Goal: Task Accomplishment & Management: Use online tool/utility

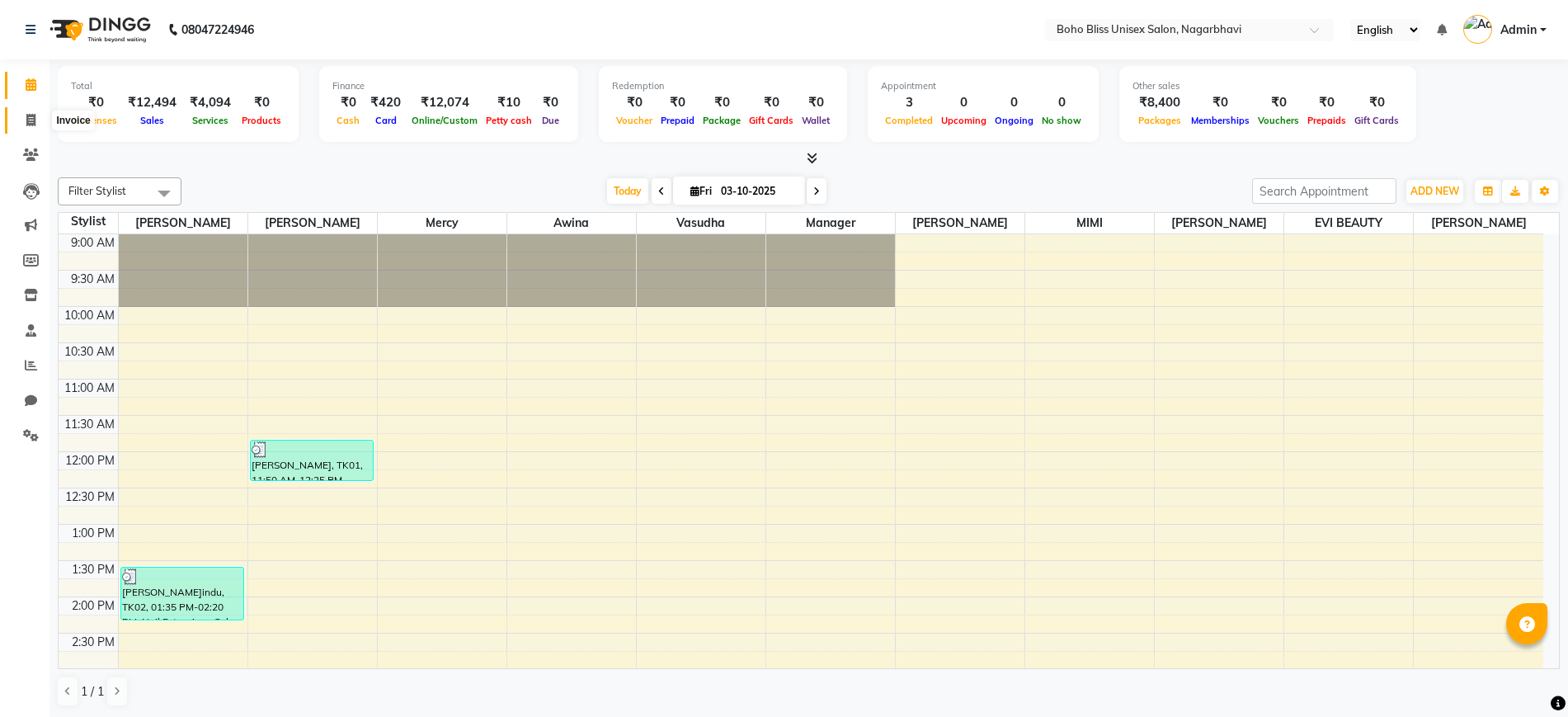
drag, startPoint x: 0, startPoint y: 0, endPoint x: 78, endPoint y: 120, distance: 143.1
click at [35, 117] on icon at bounding box center [30, 120] width 9 height 13
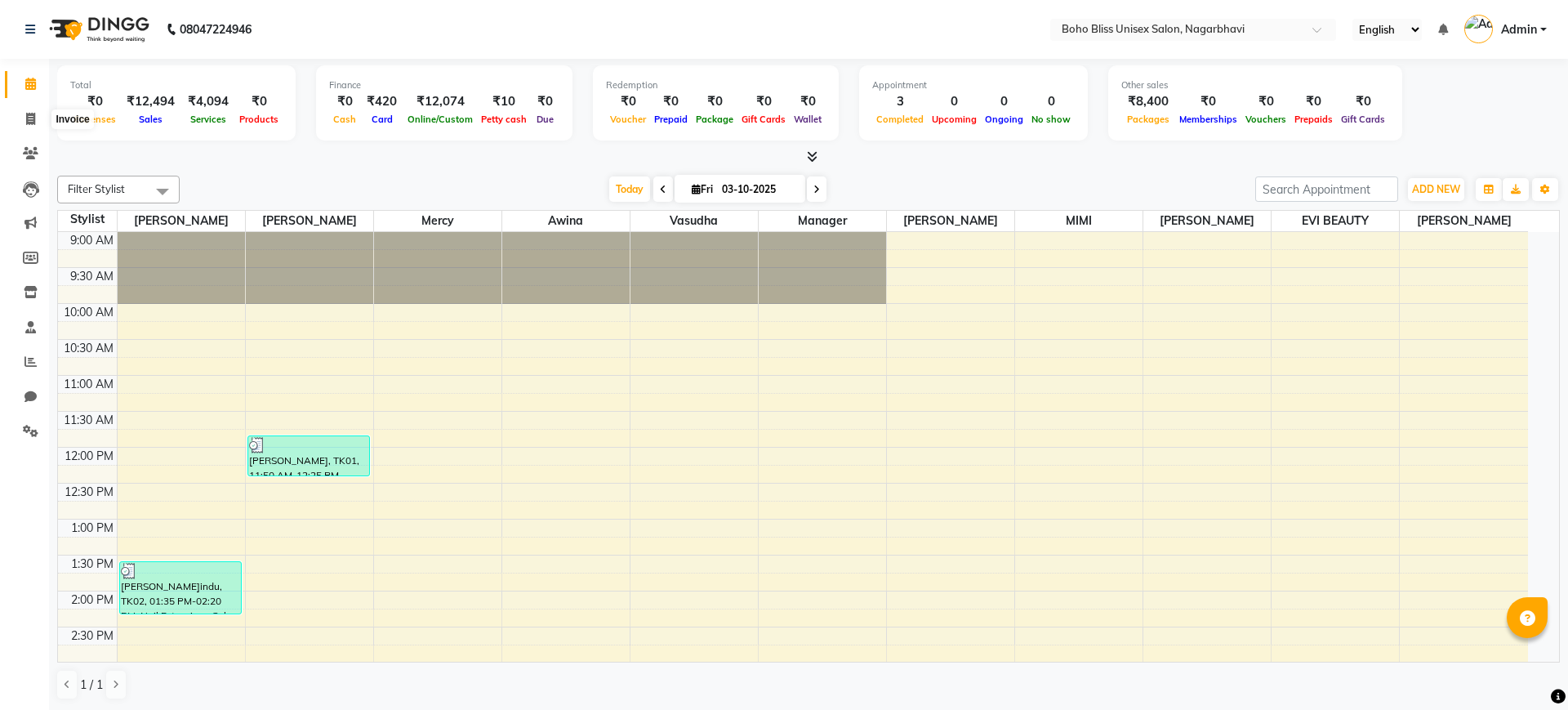
select select "8370"
select select "service"
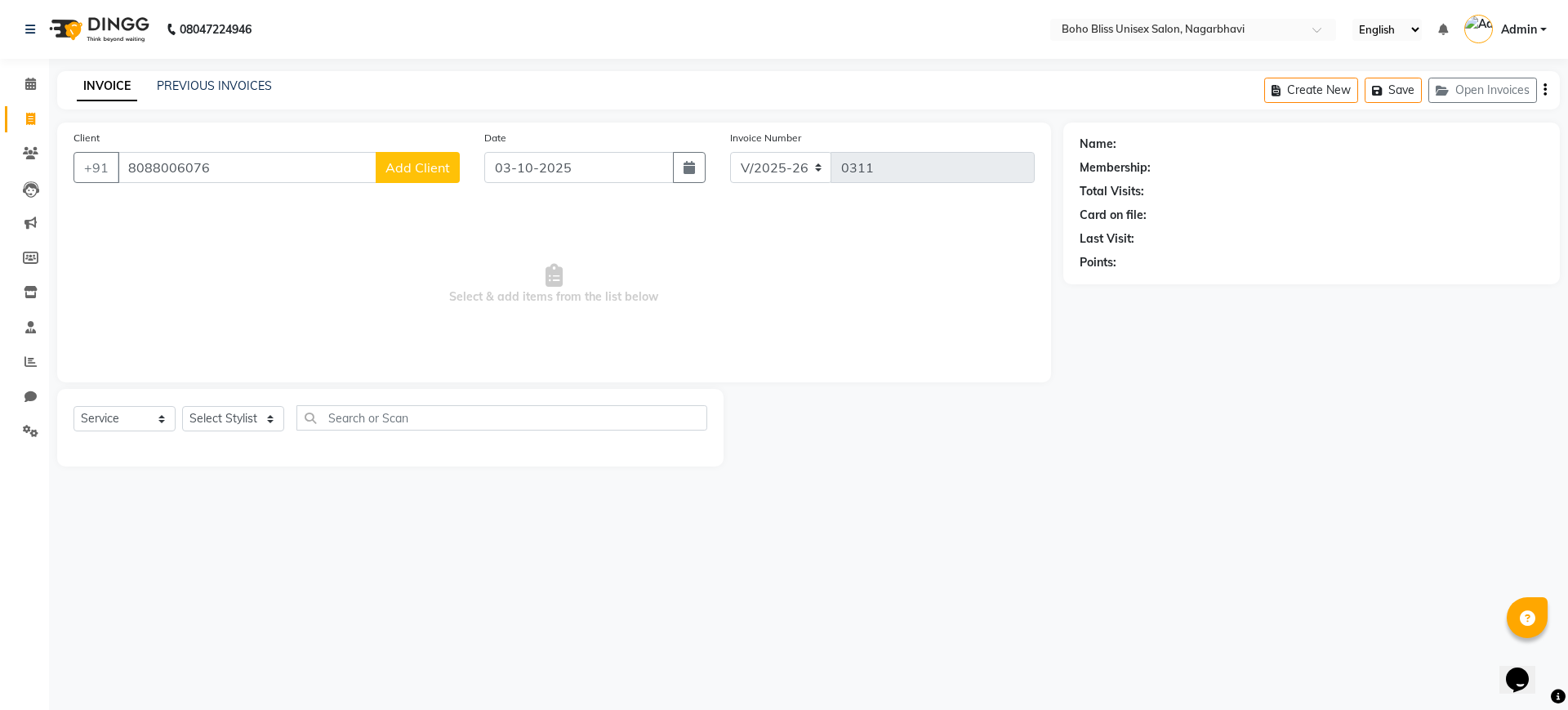
type input "8088006076"
click at [204, 421] on select "Select Styl[PERSON_NAME] Awina EVI BEA[PERSON_NAME]HEEM Front D[PERSON_NAME] Ma…" at bounding box center [233, 419] width 102 height 25
click at [437, 173] on span "Add Client" at bounding box center [417, 168] width 64 height 17
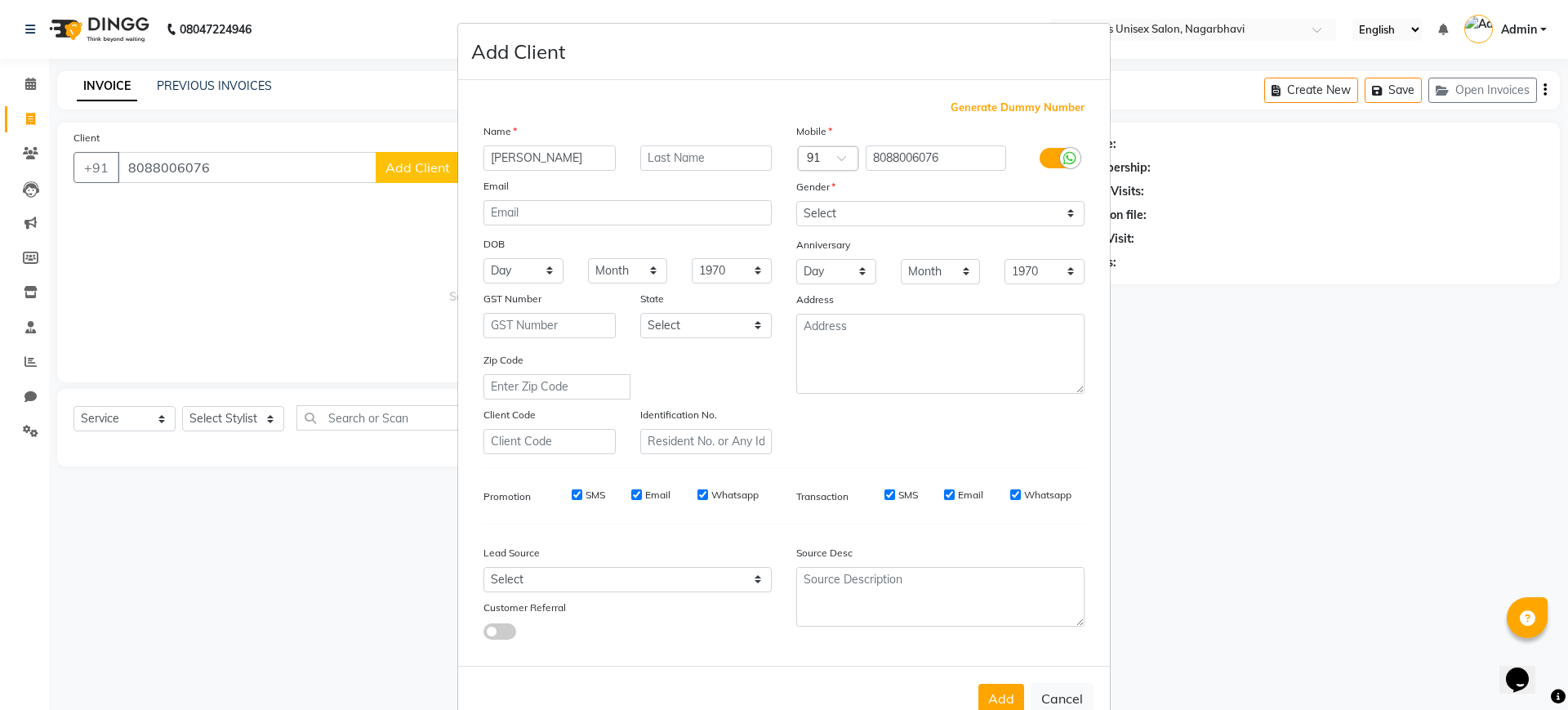
type input "[PERSON_NAME]"
drag, startPoint x: 856, startPoint y: 184, endPoint x: 843, endPoint y: 214, distance: 32.7
click at [848, 206] on div "Mobile Country Code × 91 8088006076 Gender Select [DEMOGRAPHIC_DATA] [DEMOGRAPH…" at bounding box center [940, 289] width 313 height 332
click at [843, 214] on select "Select [DEMOGRAPHIC_DATA] [DEMOGRAPHIC_DATA] Other Prefer Not To Say" at bounding box center [941, 214] width 289 height 25
select select "[DEMOGRAPHIC_DATA]"
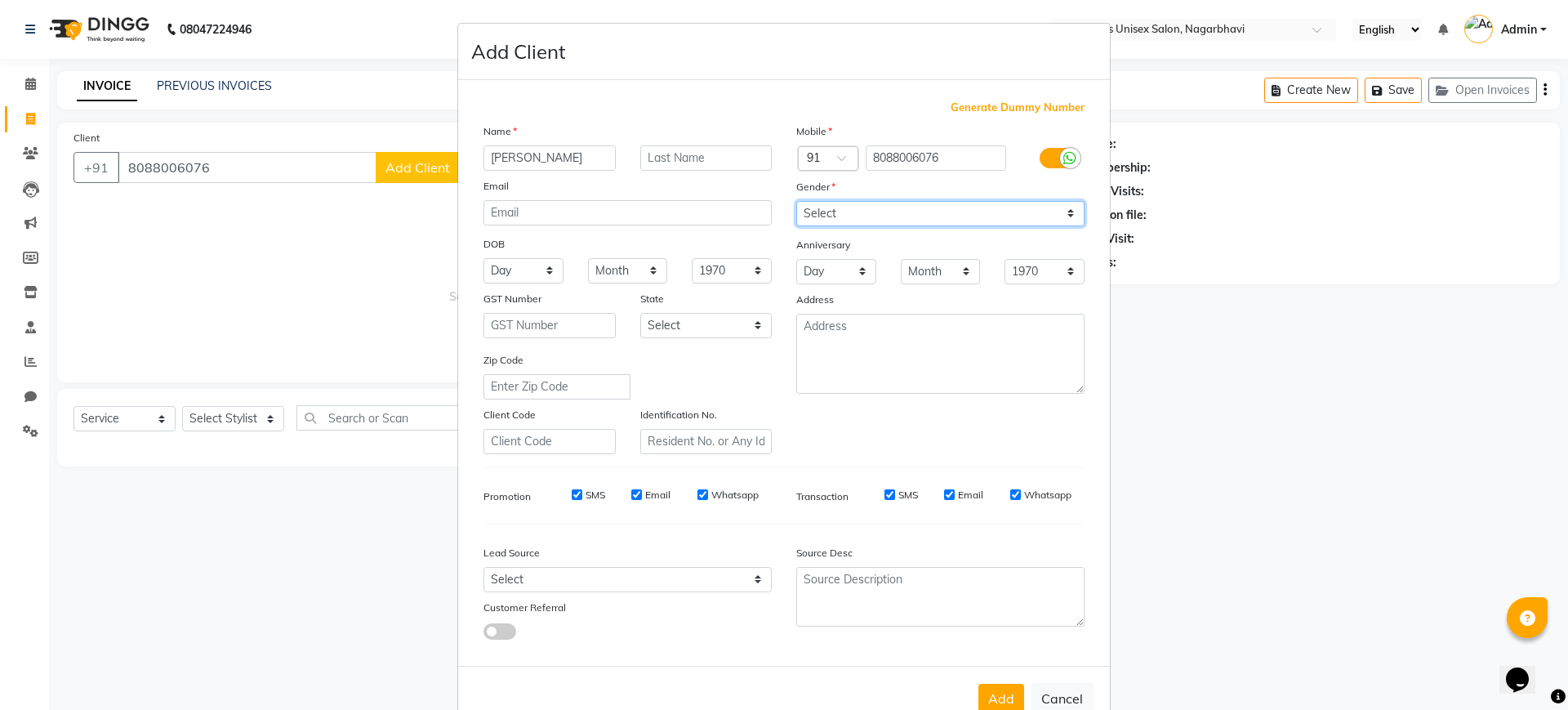
click at [797, 201] on select "Select [DEMOGRAPHIC_DATA] [DEMOGRAPHIC_DATA] Other Prefer Not To Say" at bounding box center [941, 214] width 289 height 25
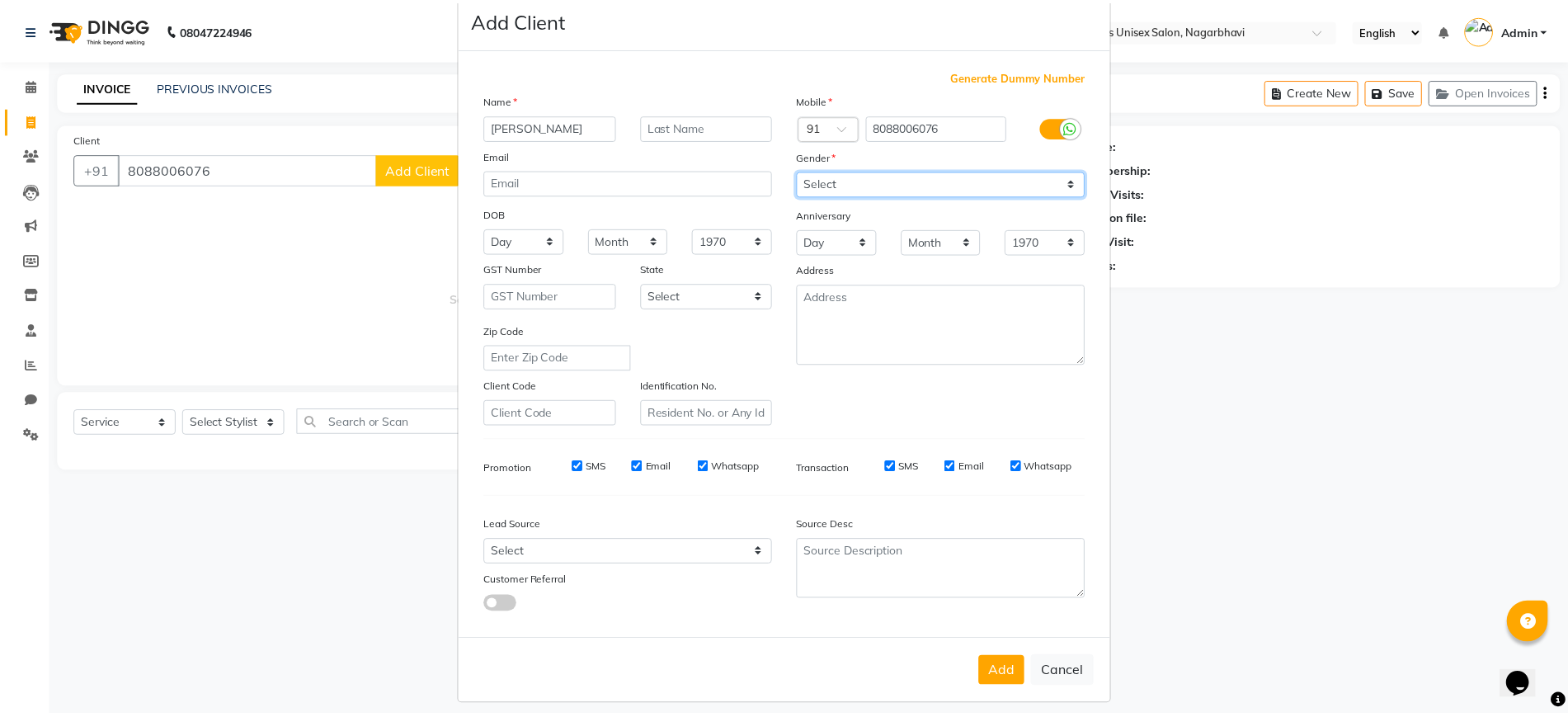
scroll to position [45, 0]
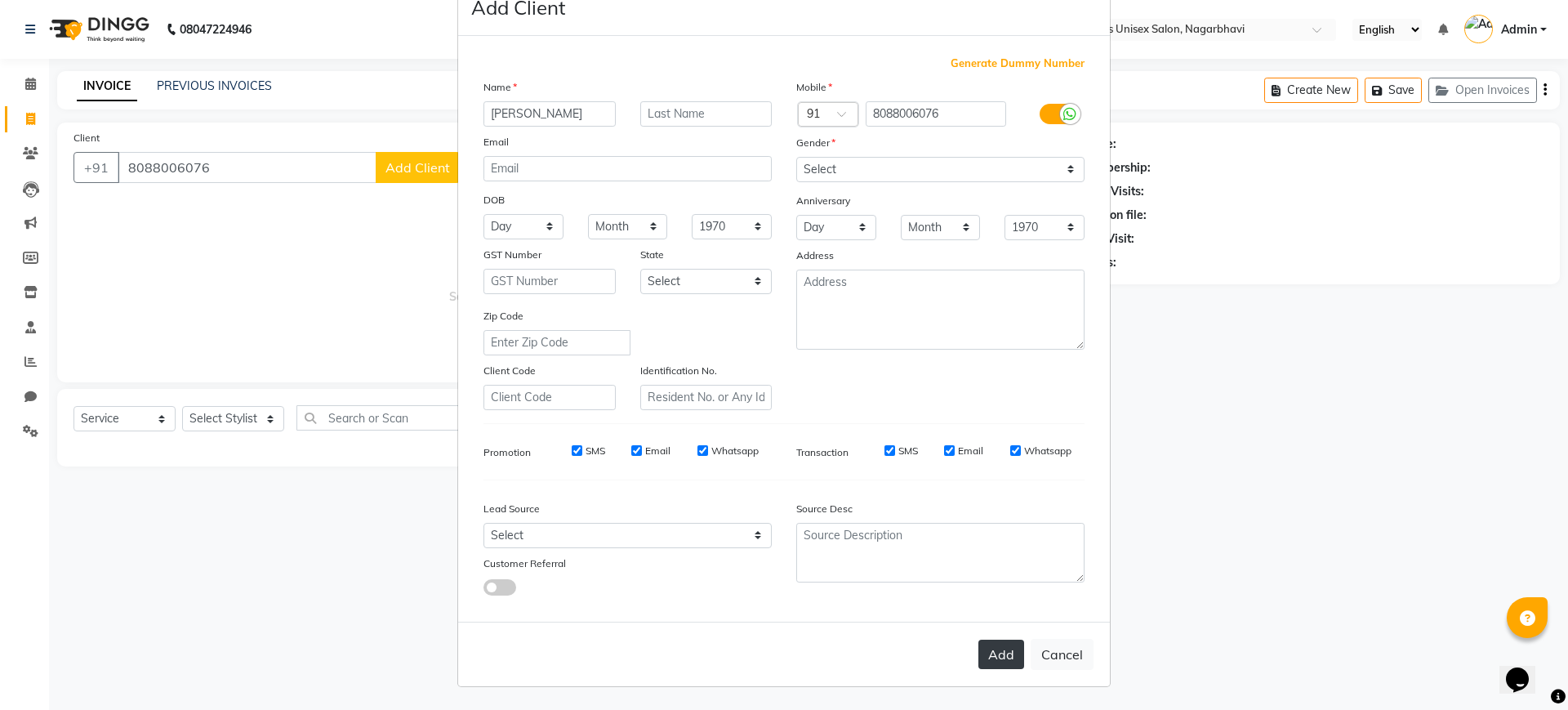
click at [997, 646] on button "Add" at bounding box center [1001, 654] width 46 height 29
select select
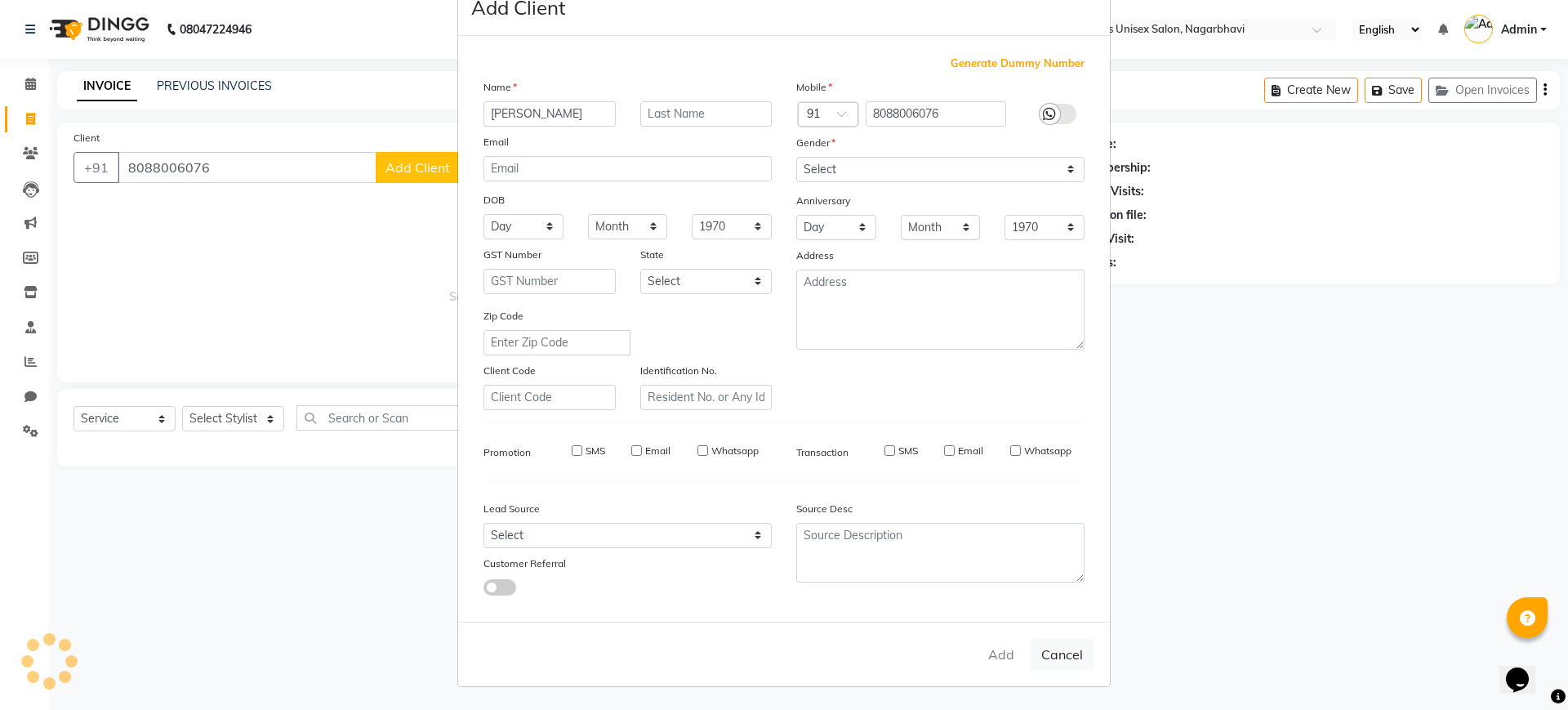
select select
checkbox input "false"
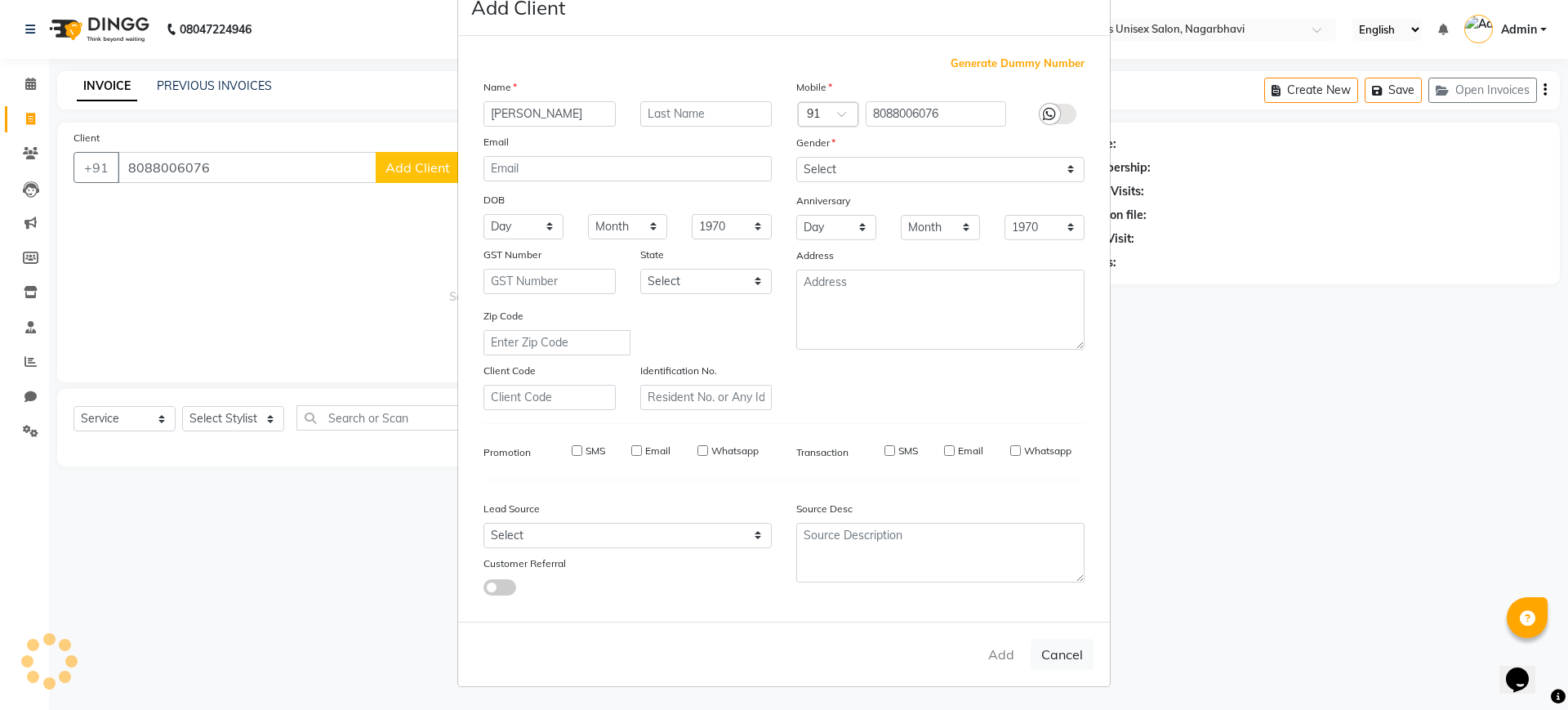
checkbox input "false"
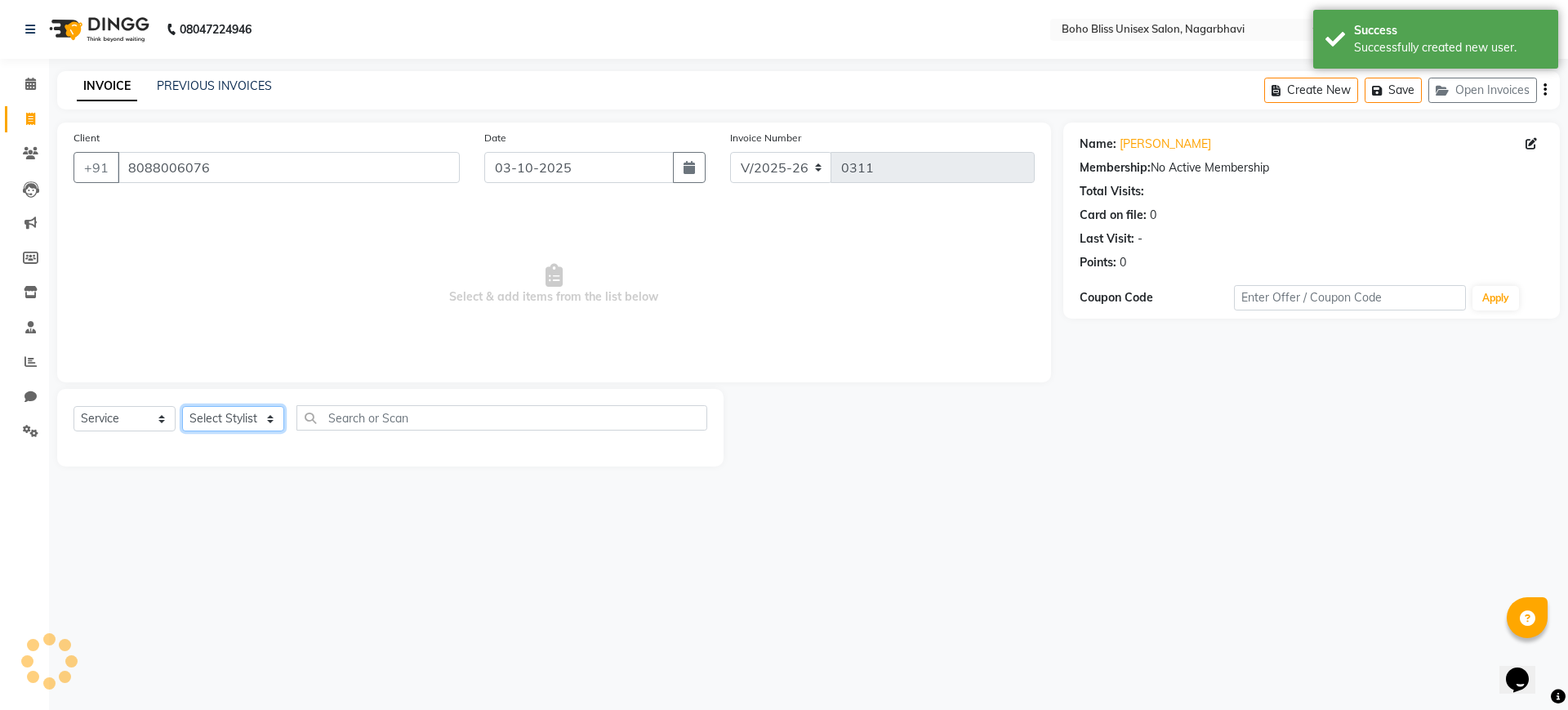
click at [210, 411] on select "Select Styl[PERSON_NAME] Awina EVI BEA[PERSON_NAME]HEEM Front D[PERSON_NAME] Ma…" at bounding box center [233, 419] width 102 height 25
select select "81086"
click at [182, 406] on select "Select Styl[PERSON_NAME] Awina EVI BEA[PERSON_NAME]HEEM Front D[PERSON_NAME] Ma…" at bounding box center [233, 419] width 102 height 25
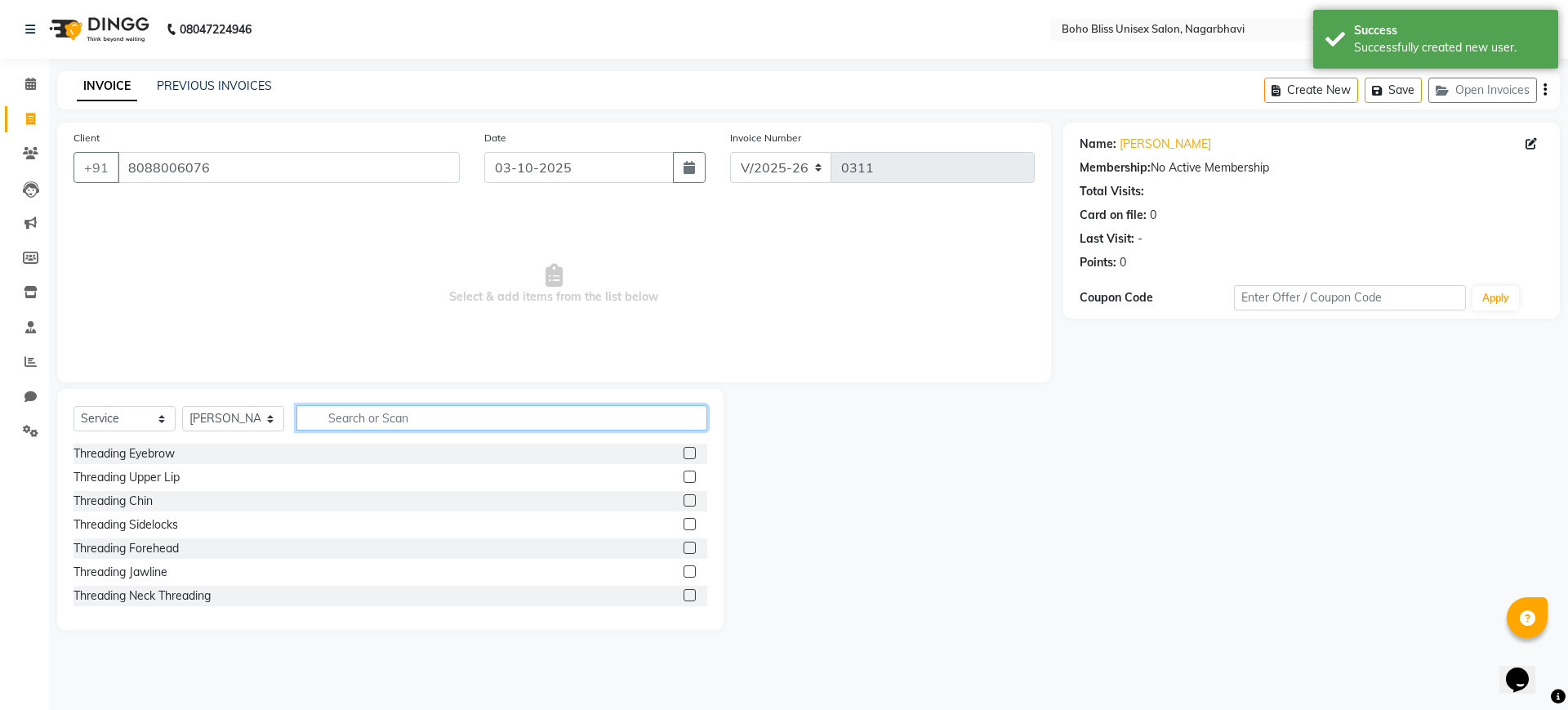
click at [376, 415] on input "text" at bounding box center [501, 418] width 411 height 25
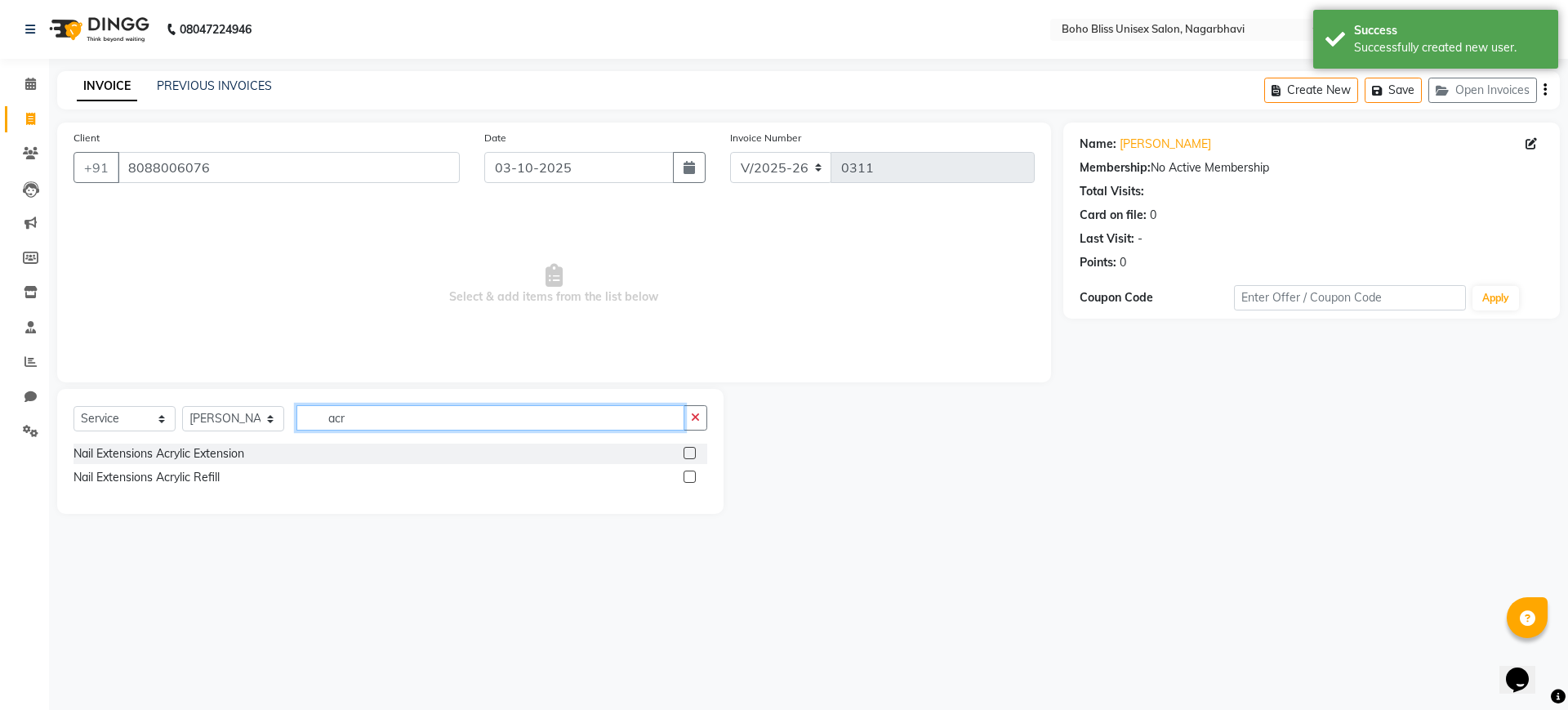
type input "acr"
drag, startPoint x: 691, startPoint y: 454, endPoint x: 683, endPoint y: 451, distance: 8.5
click at [691, 455] on label at bounding box center [690, 453] width 13 height 13
click at [691, 455] on input "checkbox" at bounding box center [689, 454] width 11 height 11
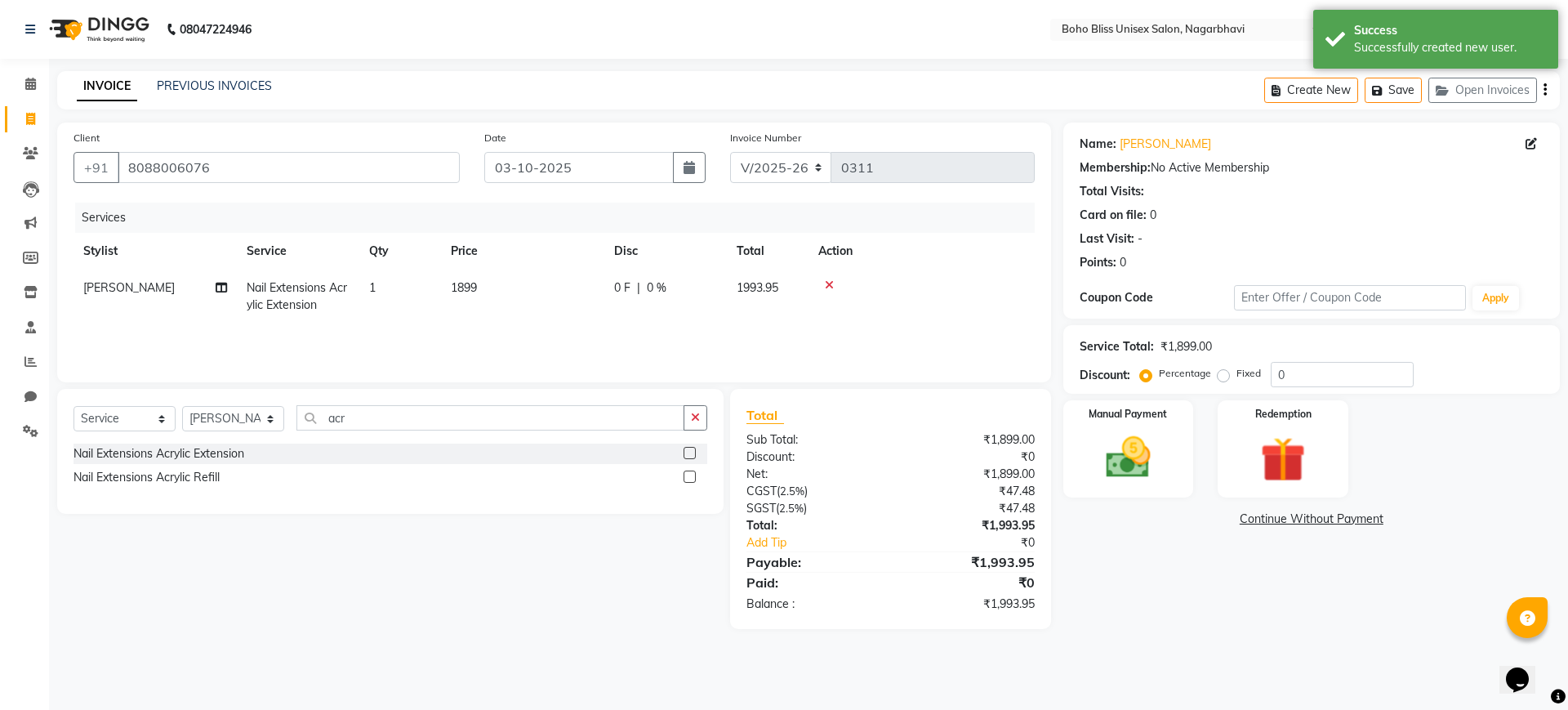
click at [690, 450] on label at bounding box center [690, 453] width 13 height 13
click at [690, 450] on input "checkbox" at bounding box center [689, 454] width 11 height 11
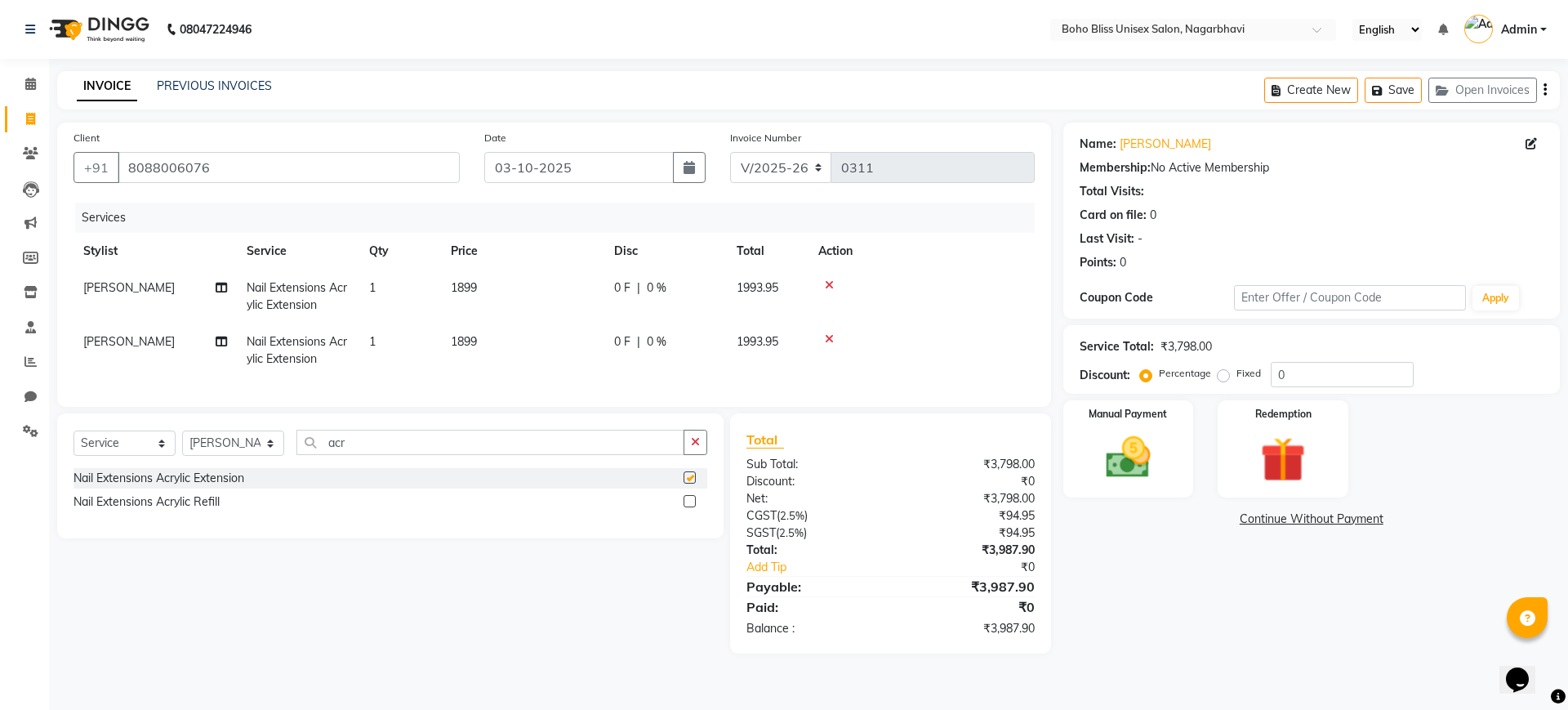
checkbox input "false"
click at [826, 338] on icon at bounding box center [829, 339] width 9 height 12
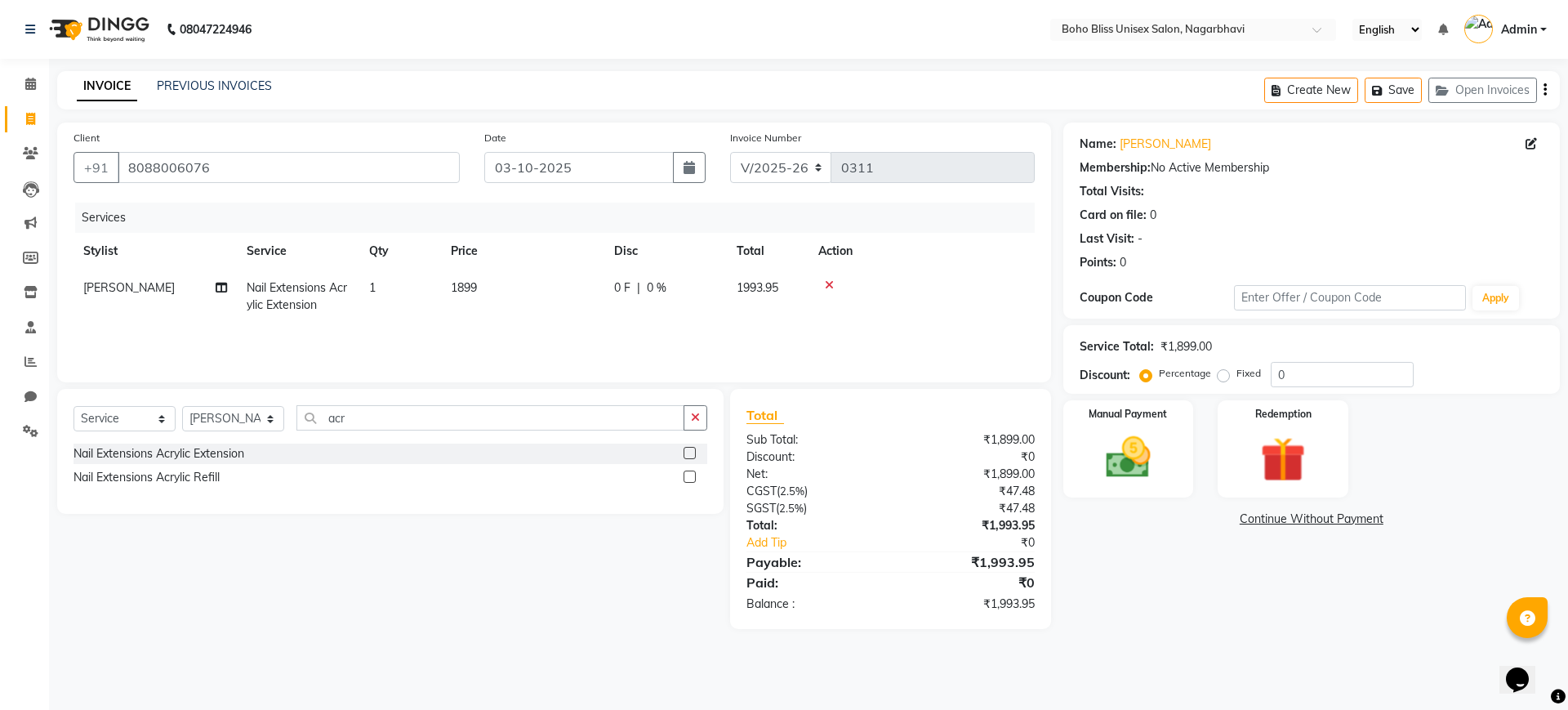
click at [494, 291] on td "1899" at bounding box center [523, 296] width 163 height 54
select select "81086"
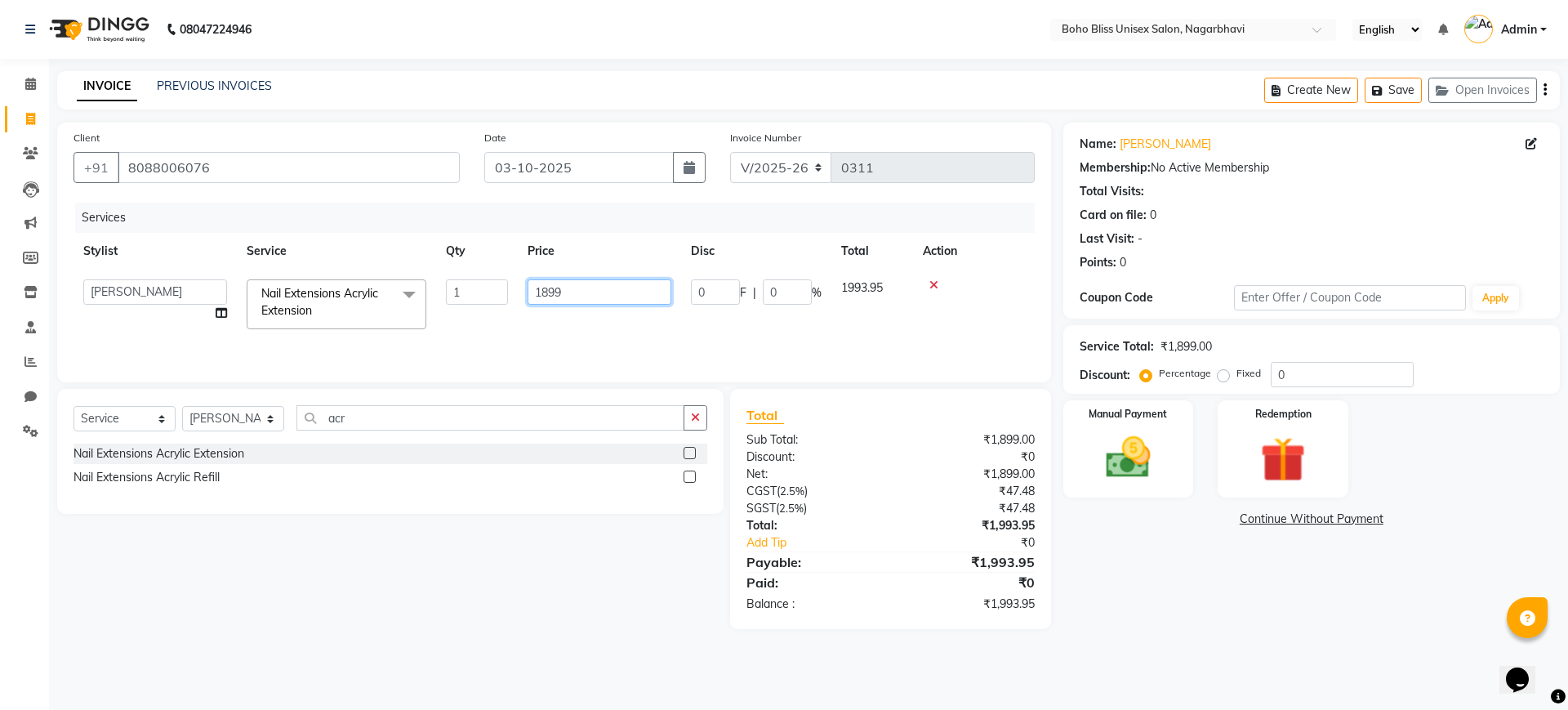
click at [547, 294] on input "1899" at bounding box center [600, 292] width 143 height 25
click at [540, 288] on input "12799" at bounding box center [600, 292] width 143 height 25
type input "2799"
click at [848, 469] on div "Net:" at bounding box center [812, 474] width 156 height 18
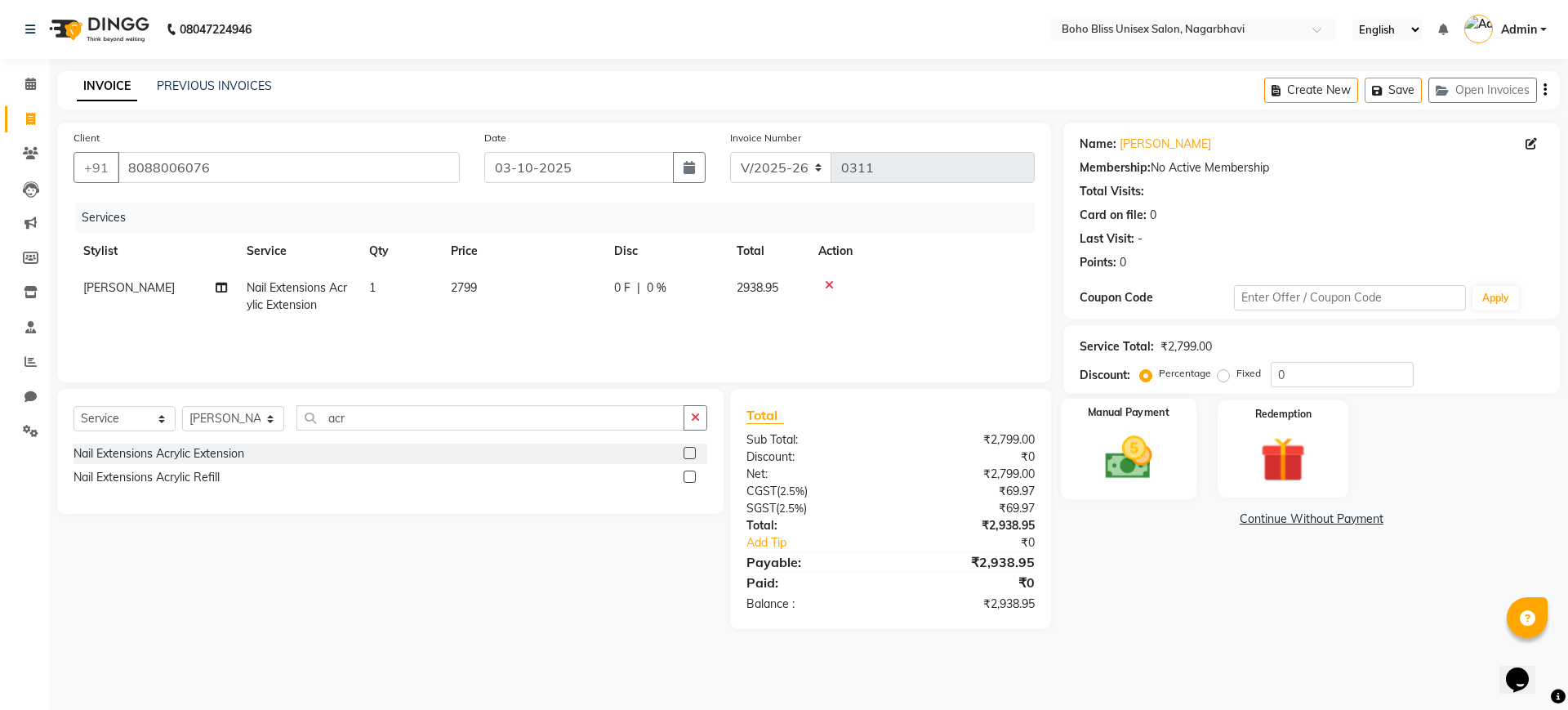
click at [1140, 466] on img at bounding box center [1128, 457] width 76 height 54
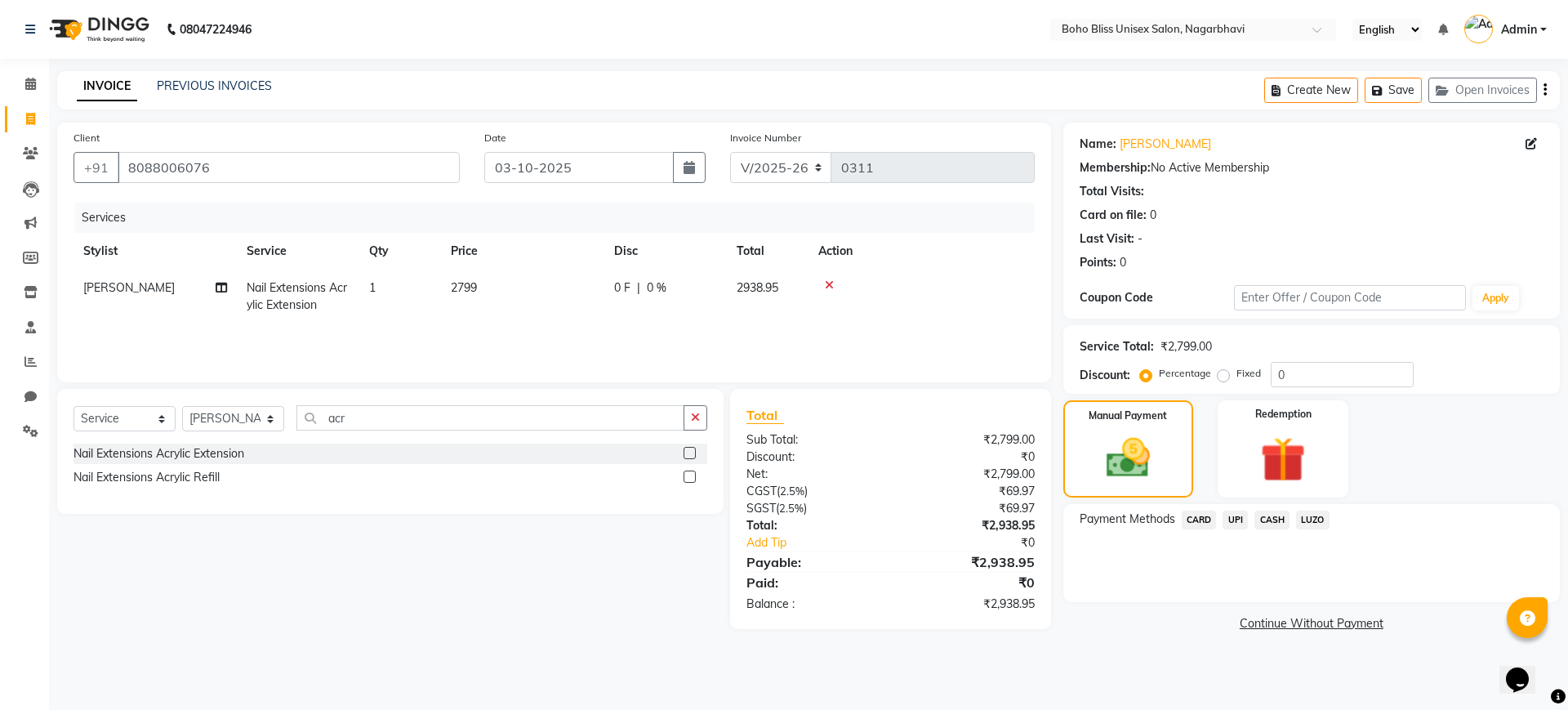
click at [1234, 524] on span "UPI" at bounding box center [1235, 520] width 25 height 19
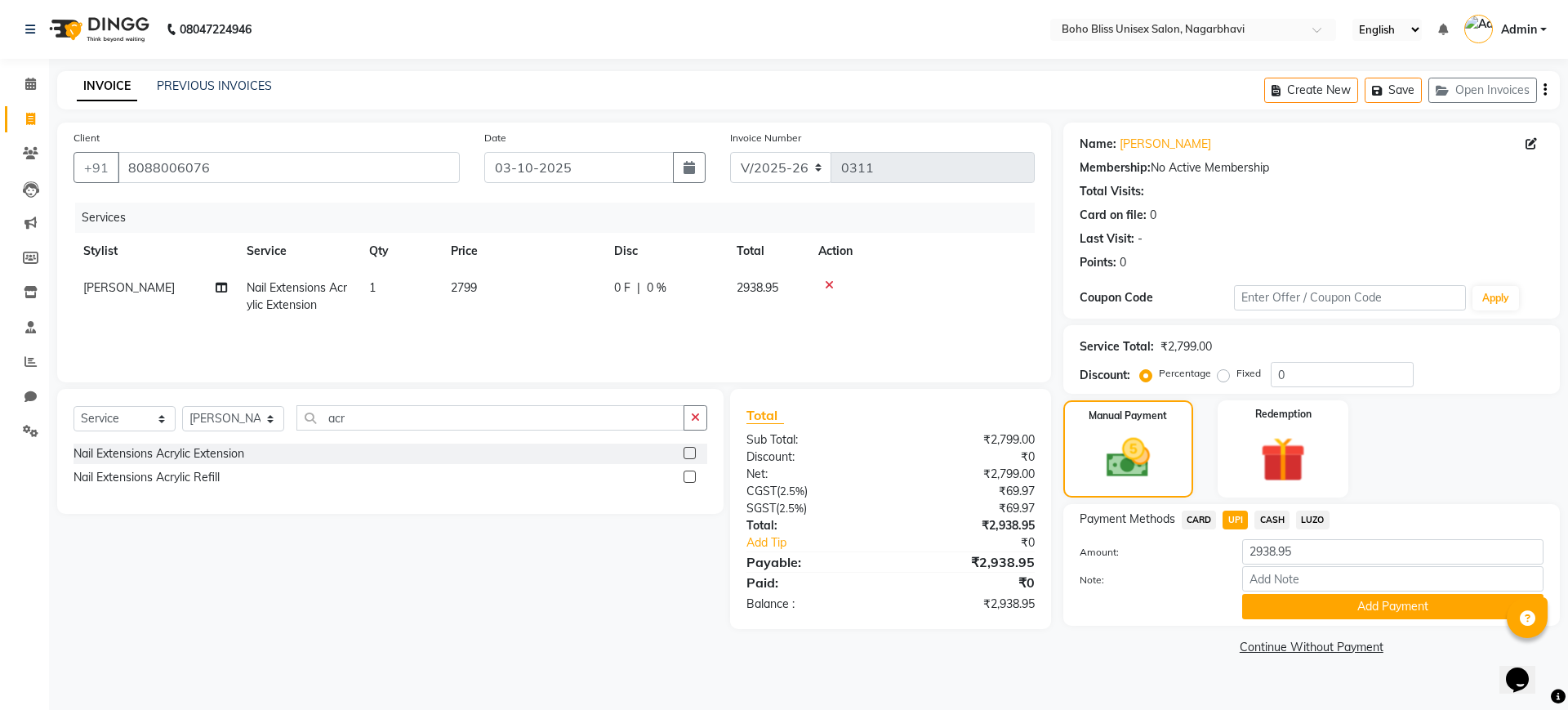
click at [1283, 520] on span "CASH" at bounding box center [1272, 520] width 35 height 19
click at [1304, 556] on input "2938.95" at bounding box center [1392, 551] width 301 height 25
type input "2"
type input "2000"
click at [1339, 609] on button "Add Payment" at bounding box center [1392, 607] width 301 height 25
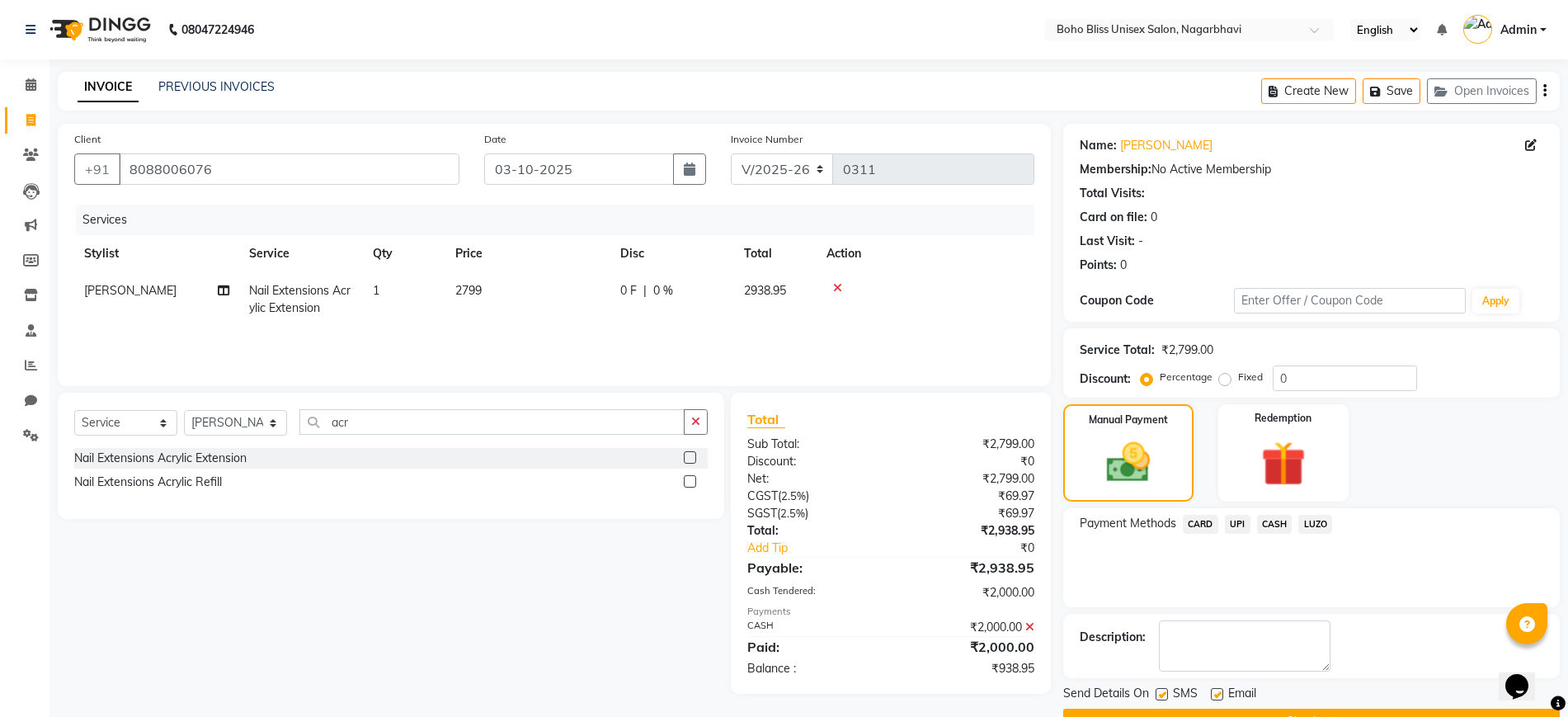
click at [1241, 520] on span "UPI" at bounding box center [1238, 524] width 25 height 19
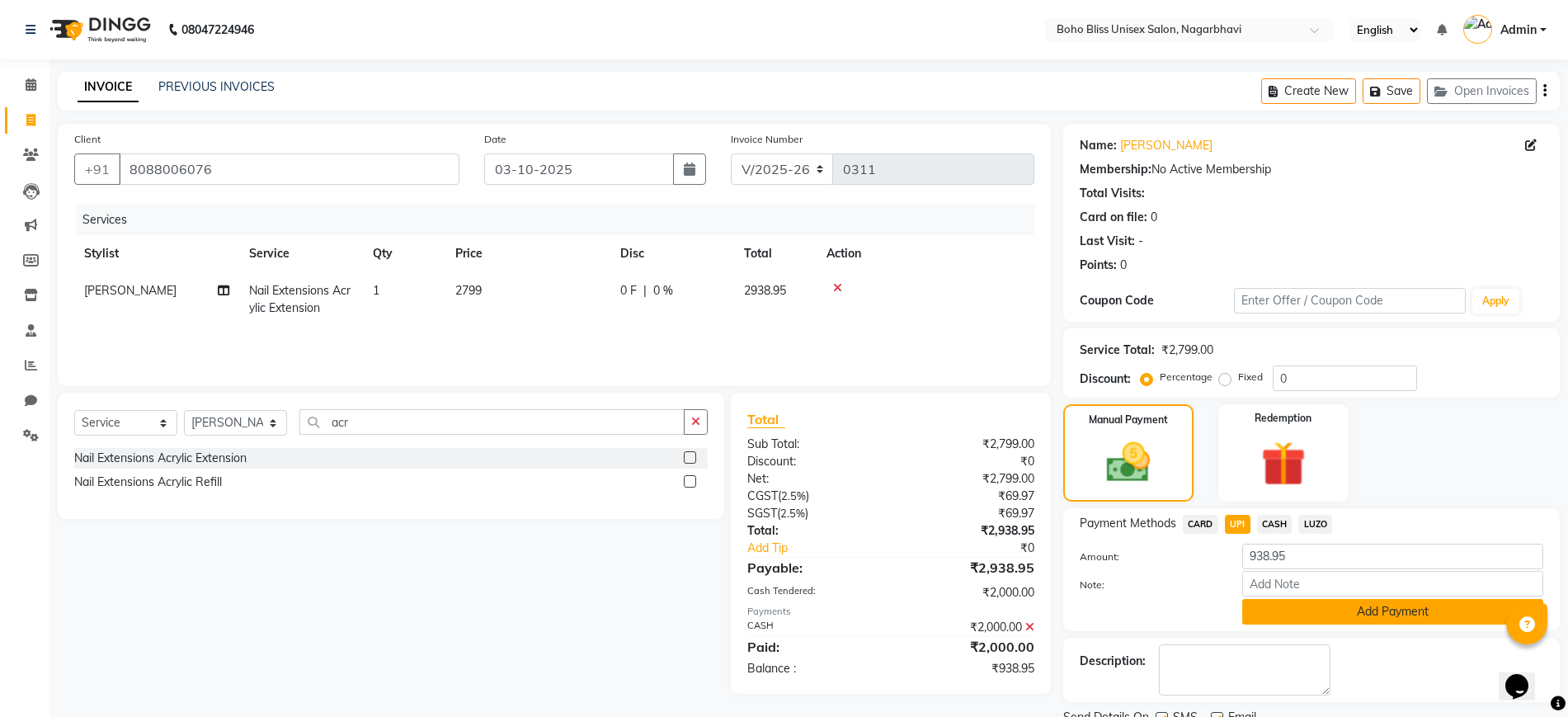
click at [1319, 619] on button "Add Payment" at bounding box center [1393, 612] width 301 height 25
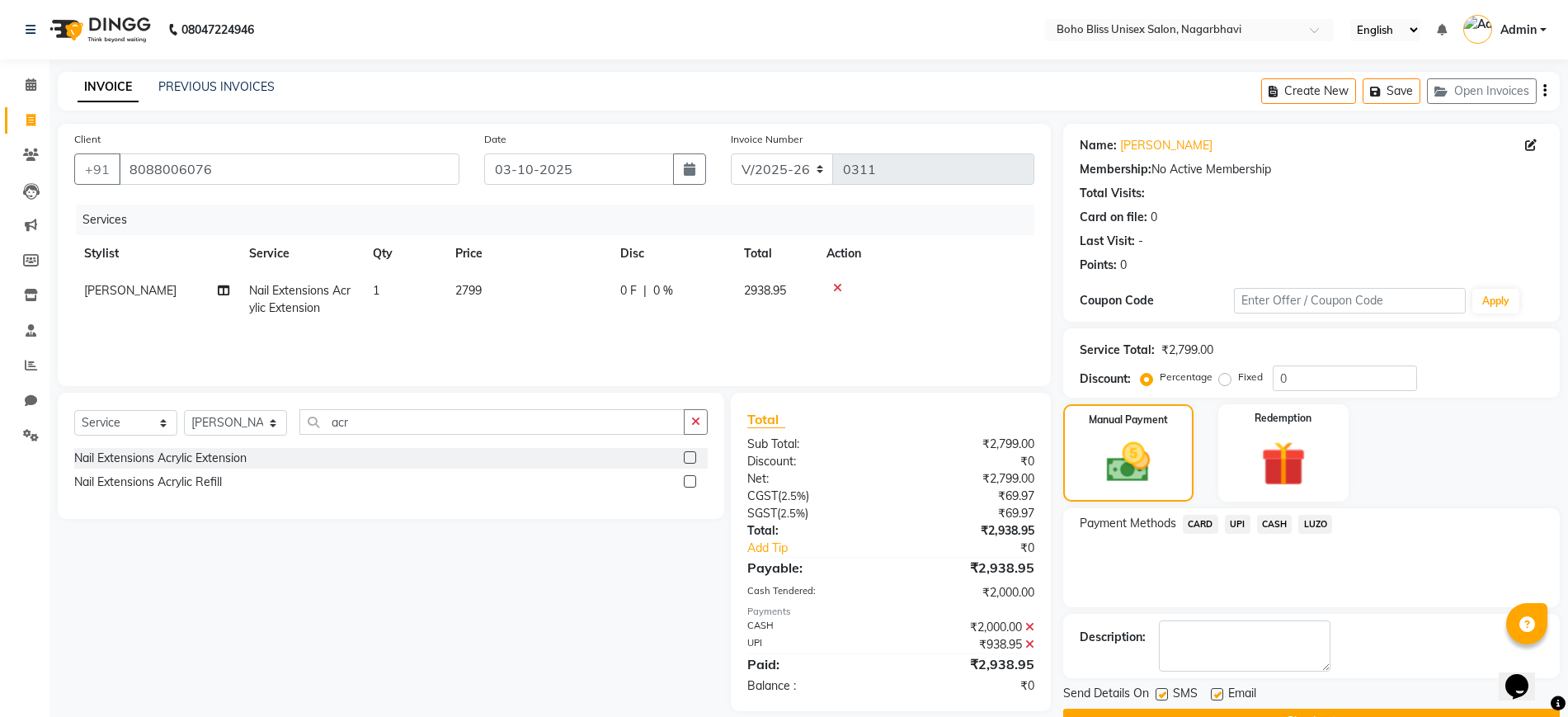
scroll to position [42, 0]
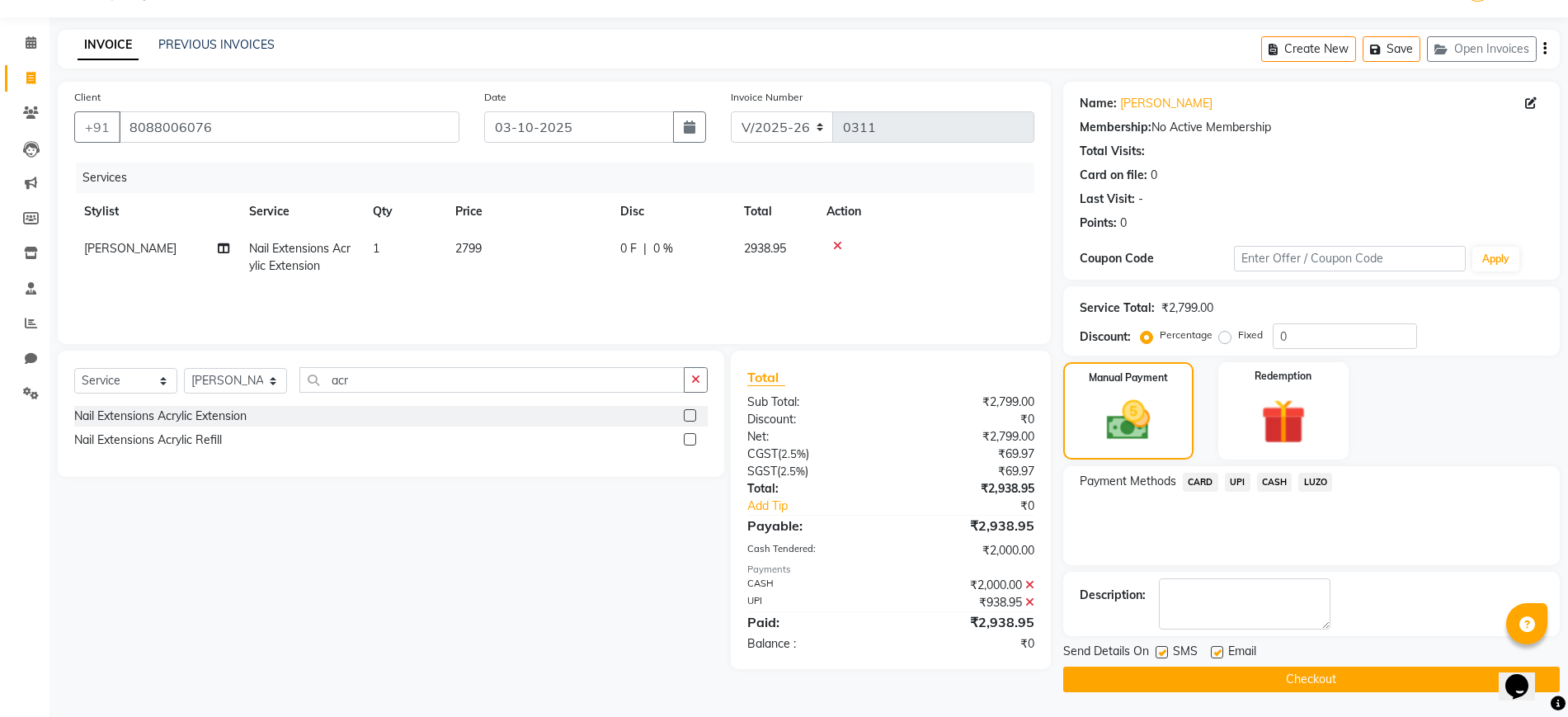
click at [1327, 678] on button "Checkout" at bounding box center [1311, 679] width 496 height 25
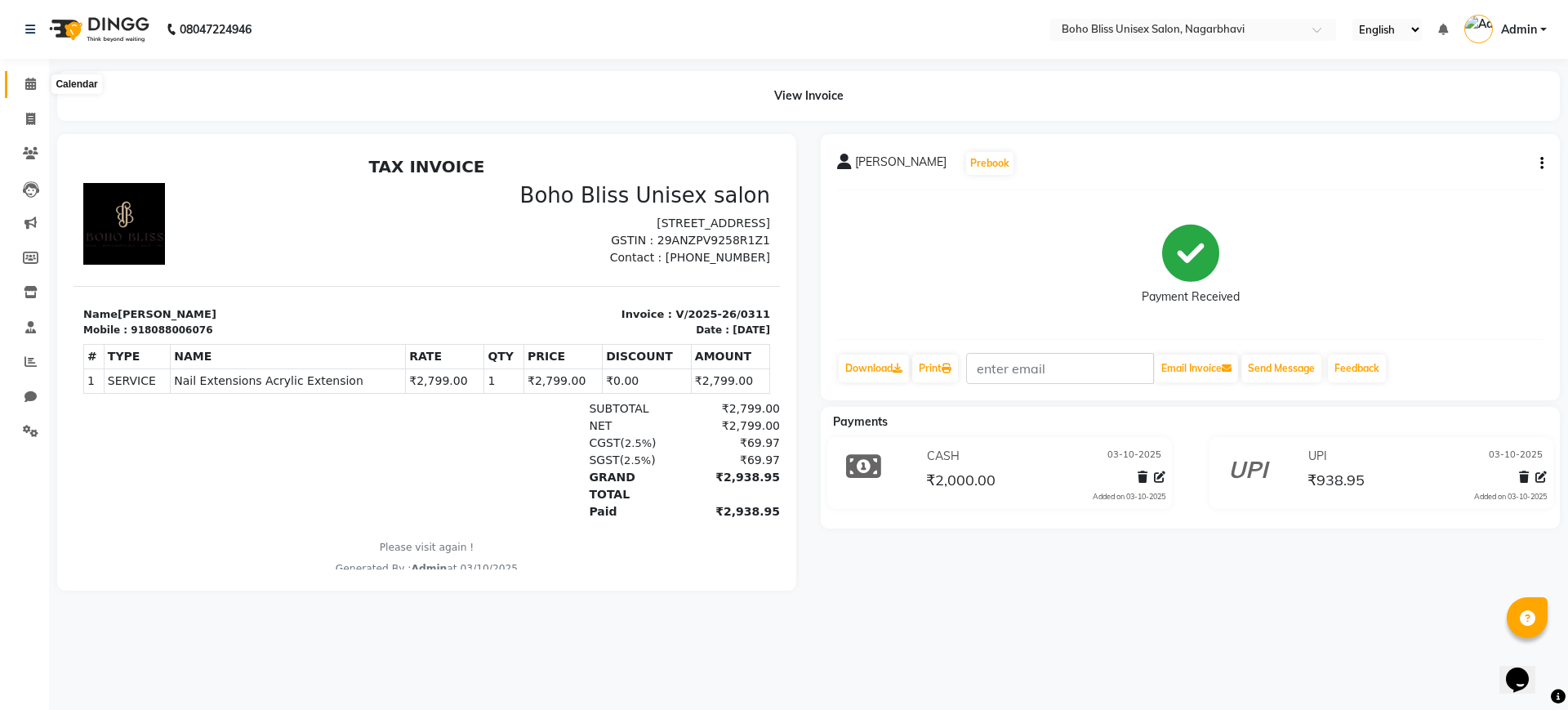
drag, startPoint x: 17, startPoint y: 82, endPoint x: 83, endPoint y: 91, distance: 66.6
click at [17, 82] on span at bounding box center [31, 84] width 28 height 19
